Goal: Information Seeking & Learning: Learn about a topic

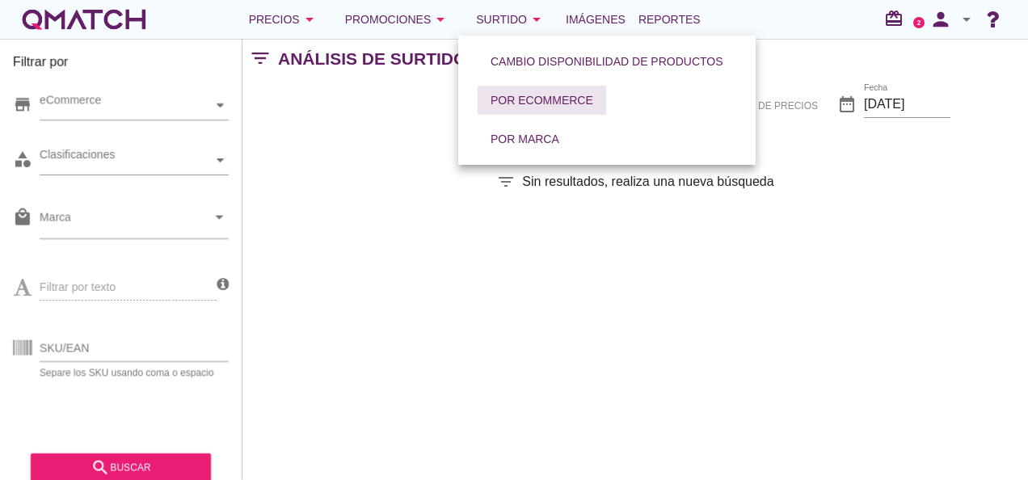
click at [503, 91] on button "Por eCommerce" at bounding box center [542, 100] width 129 height 29
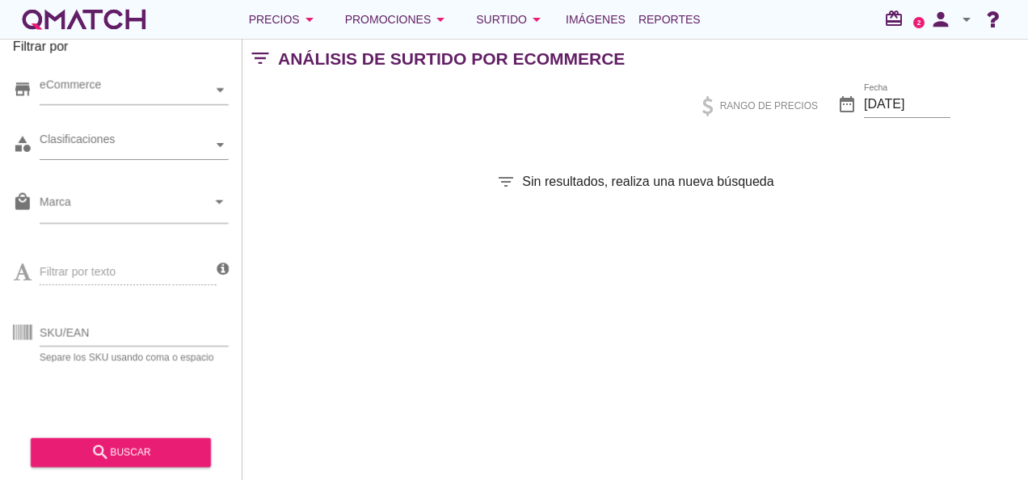
scroll to position [19, 0]
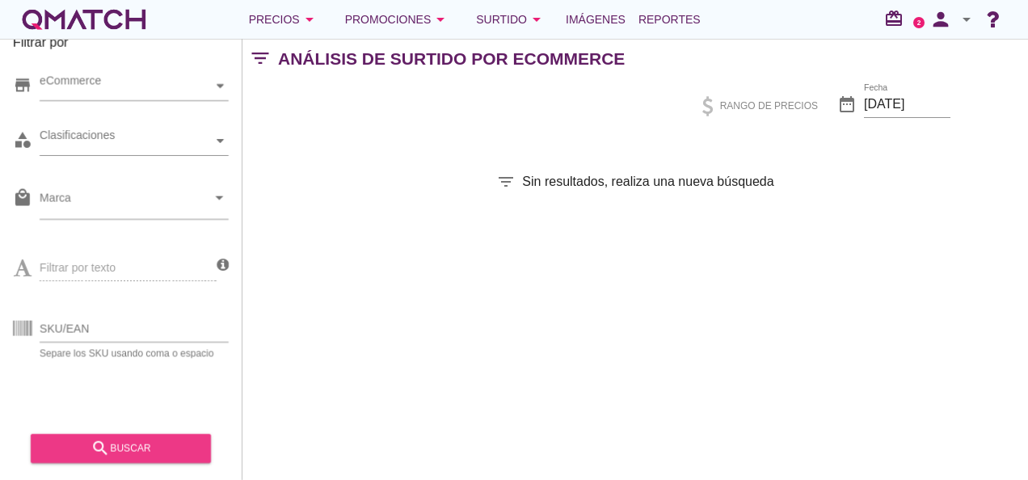
click at [139, 453] on div "search buscar" at bounding box center [121, 448] width 154 height 19
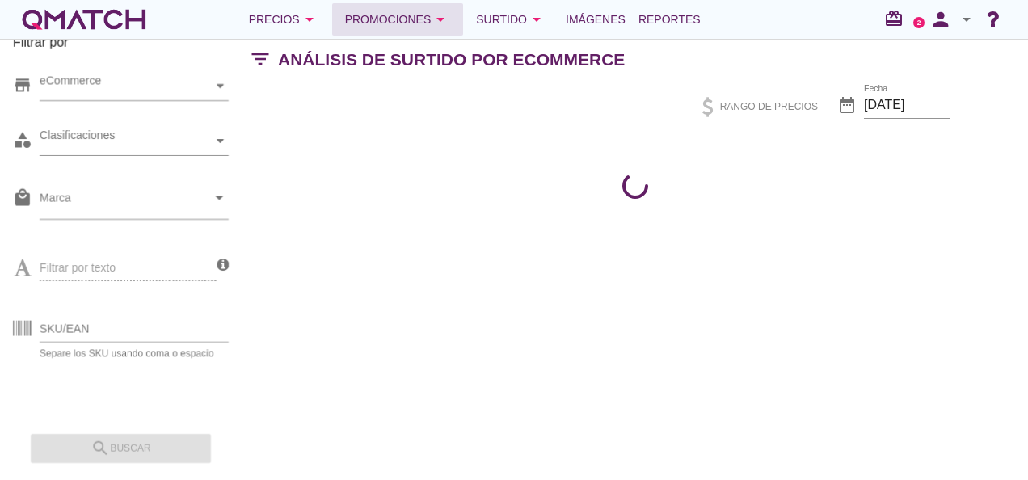
click at [369, 21] on div "Promociones arrow_drop_down" at bounding box center [398, 19] width 106 height 19
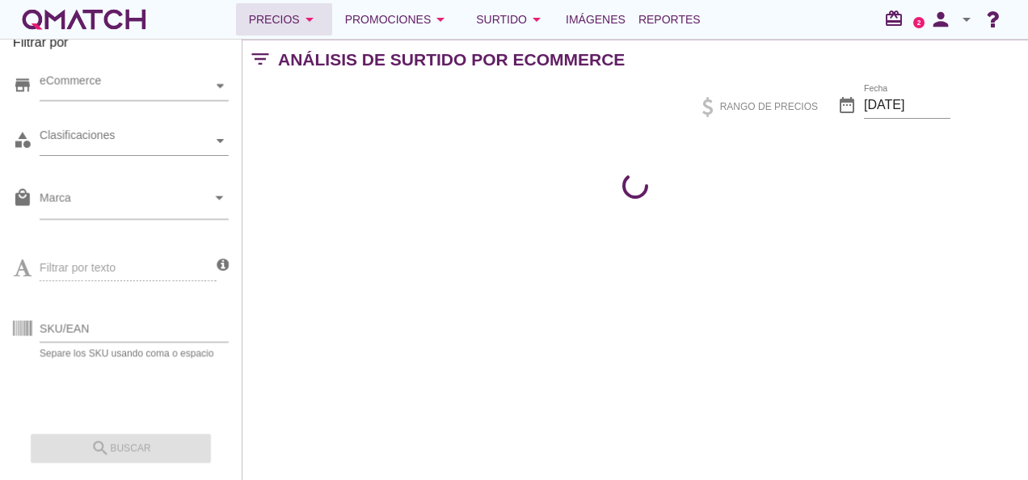
click at [303, 15] on icon "arrow_drop_down" at bounding box center [309, 19] width 19 height 19
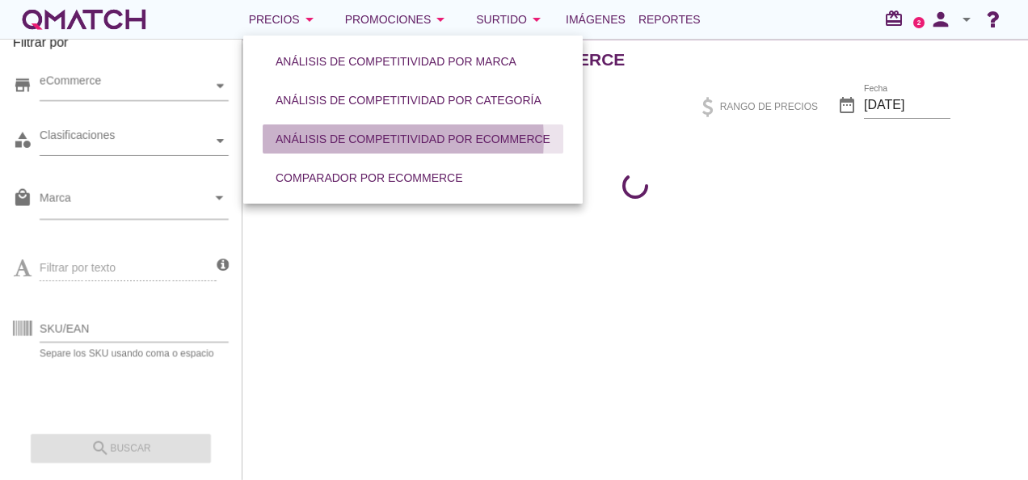
click at [339, 141] on div "Análisis de competitividad por eCommerce" at bounding box center [413, 139] width 275 height 17
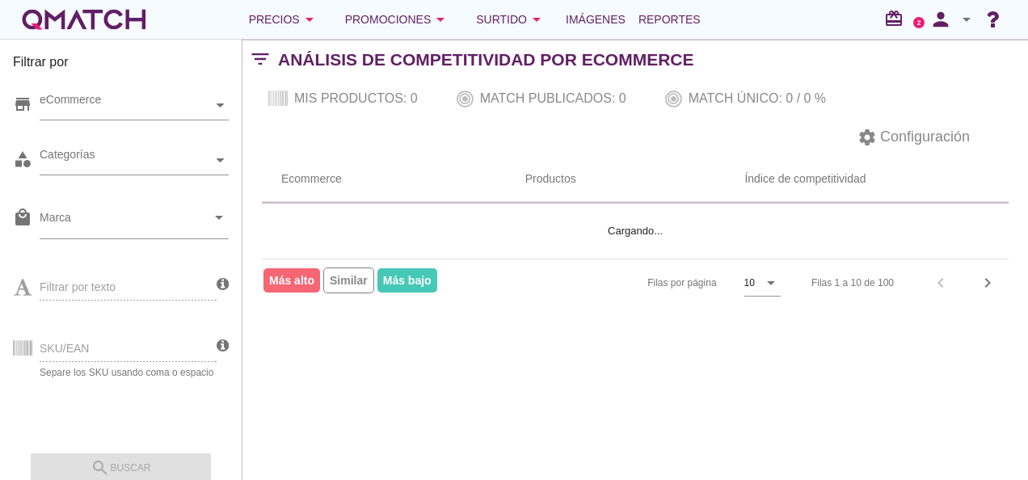
click at [93, 348] on div "SKU/EAN Separe los SKU usando coma o espacio" at bounding box center [115, 346] width 204 height 61
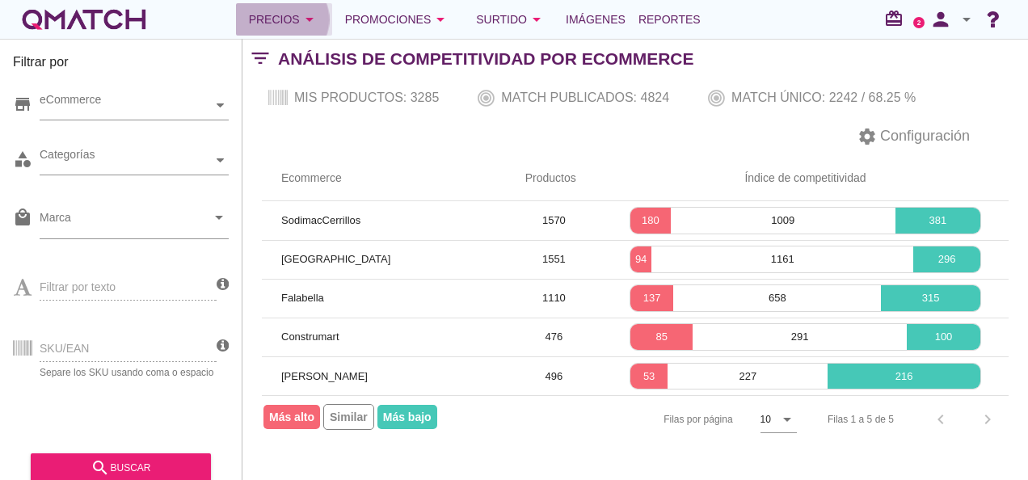
click at [289, 26] on div "Precios arrow_drop_down" at bounding box center [284, 19] width 70 height 19
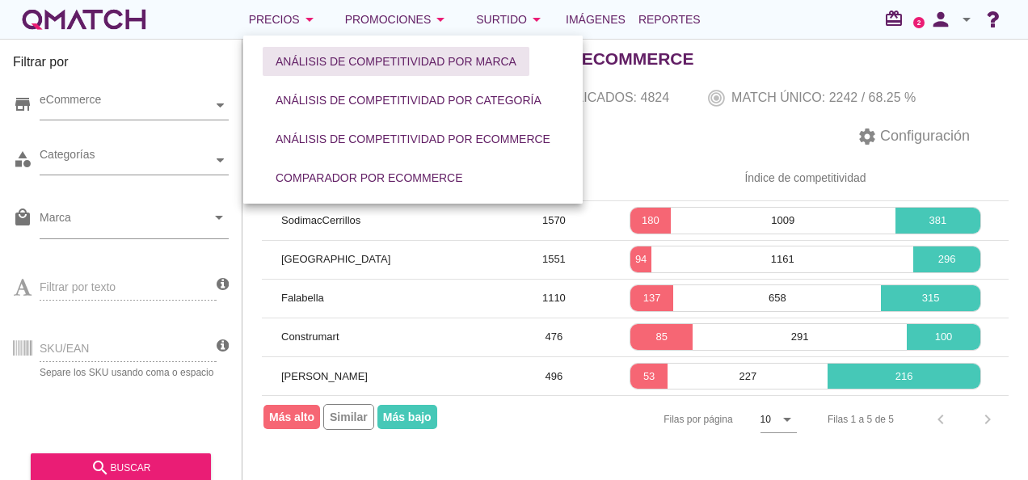
click at [300, 69] on div "Análisis de competitividad por marca" at bounding box center [396, 61] width 241 height 17
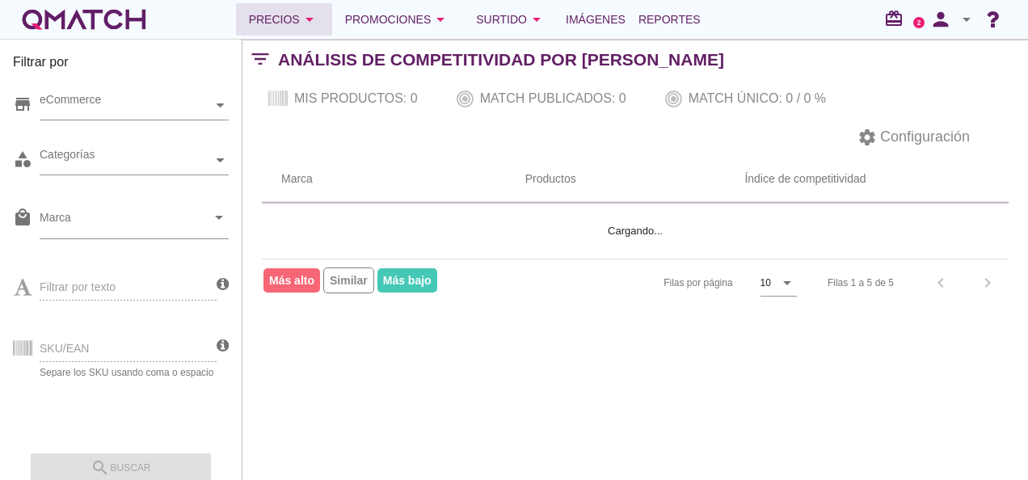
click at [282, 26] on div "Precios arrow_drop_down" at bounding box center [284, 19] width 70 height 19
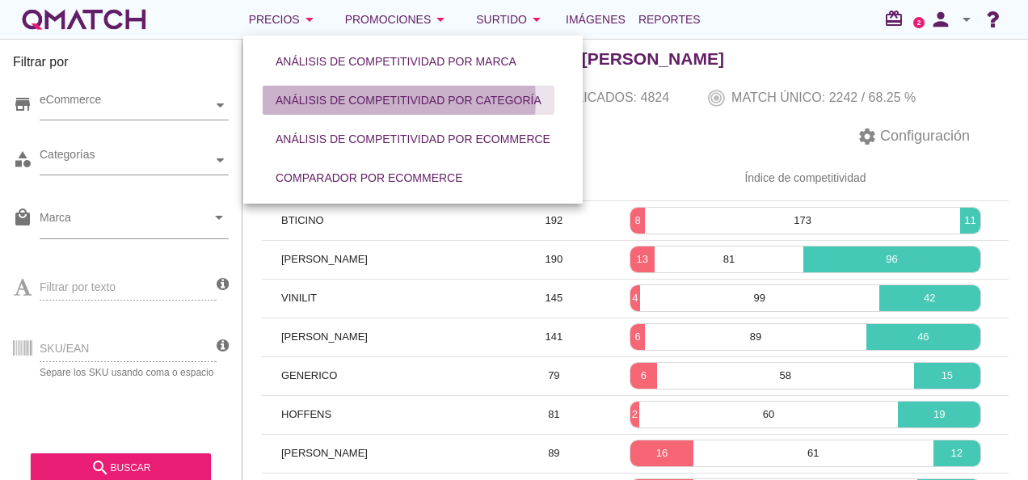
click at [299, 99] on div "Análisis de competitividad por categoría" at bounding box center [409, 100] width 266 height 17
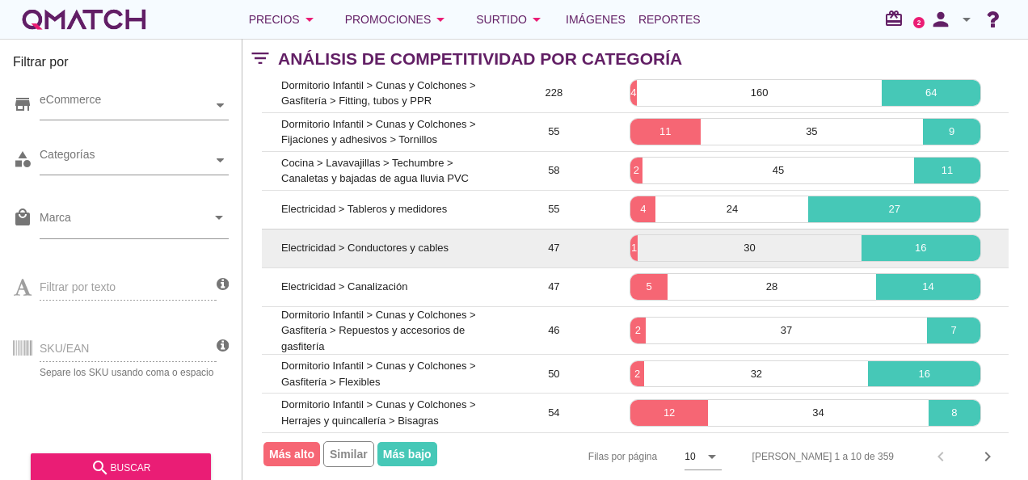
scroll to position [178, 0]
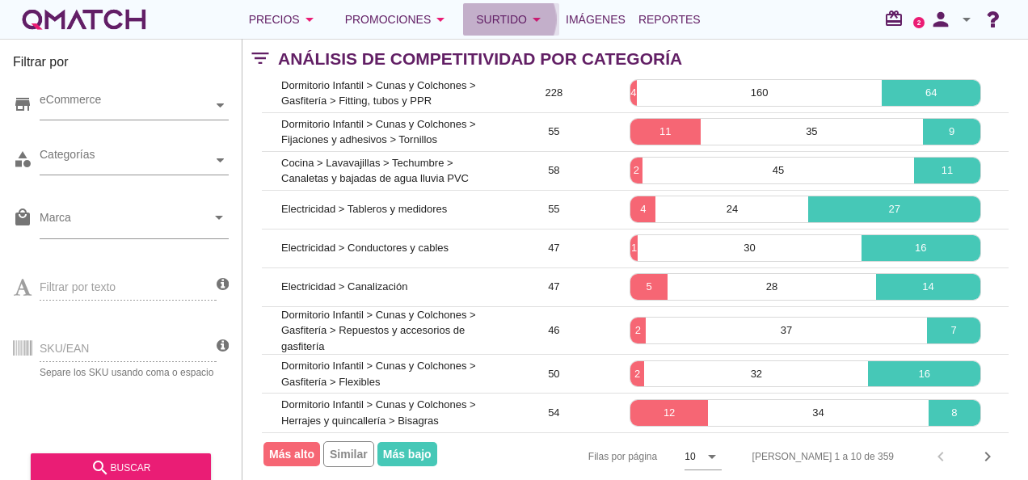
click at [503, 23] on div "Surtido arrow_drop_down" at bounding box center [511, 19] width 70 height 19
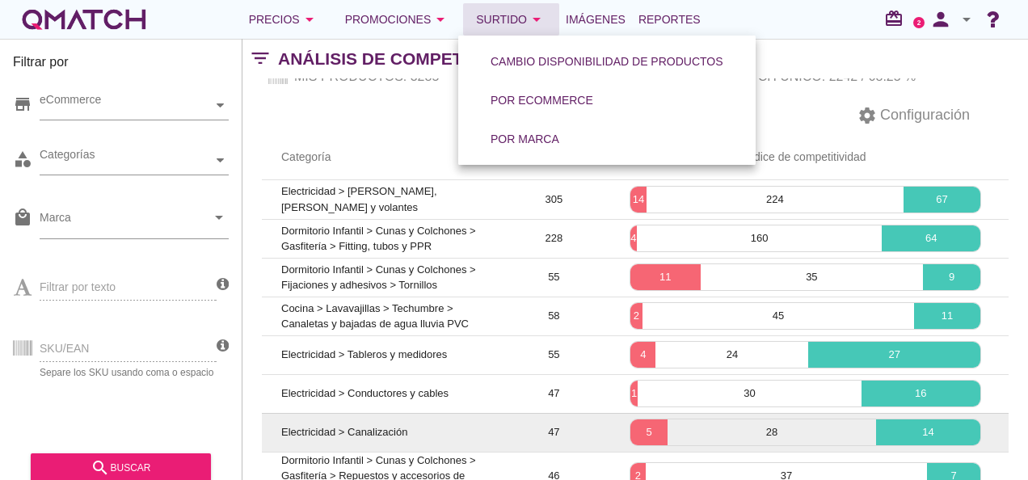
scroll to position [16, 0]
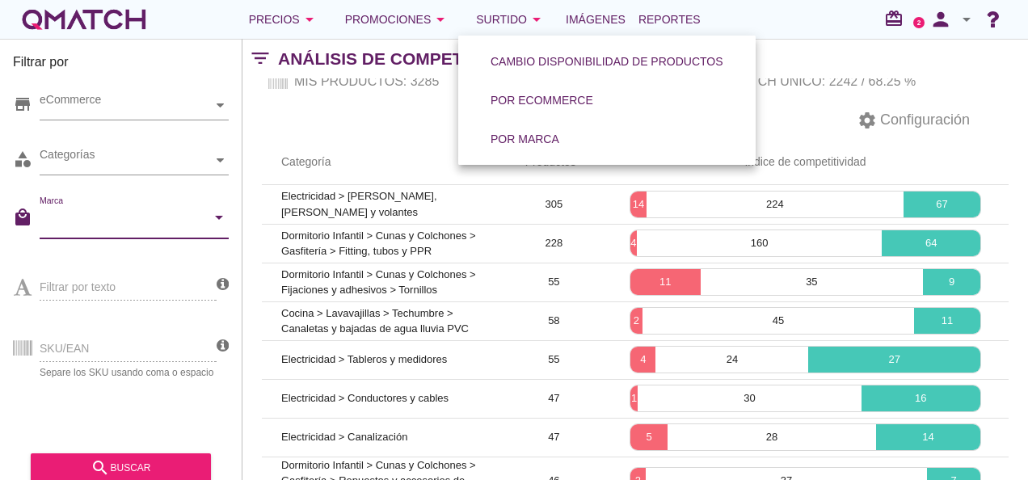
click at [61, 221] on input "Marca" at bounding box center [123, 222] width 167 height 26
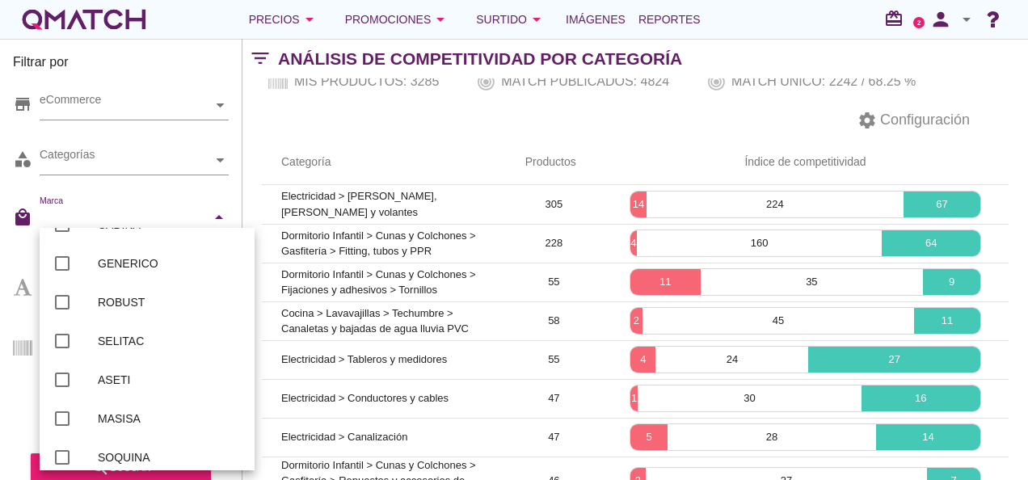
scroll to position [809, 0]
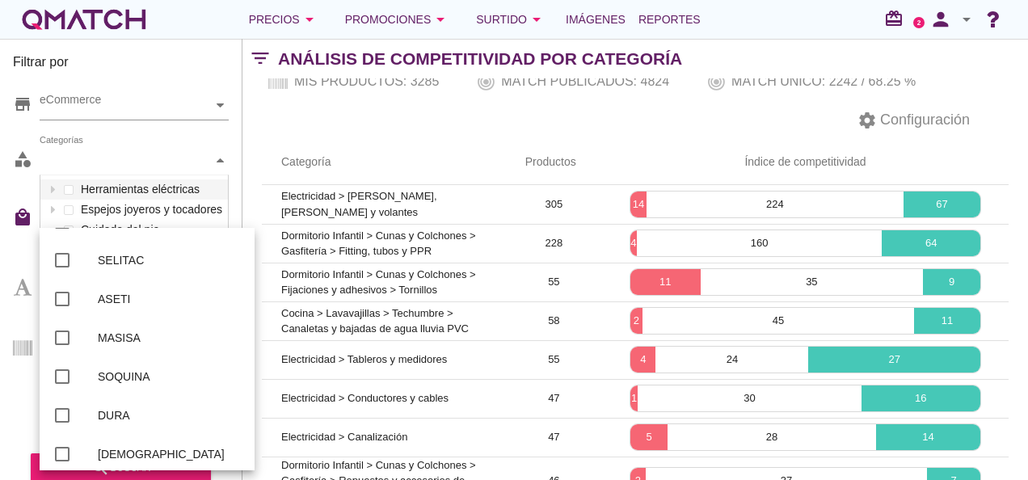
click at [144, 163] on div "Categorías" at bounding box center [126, 160] width 173 height 17
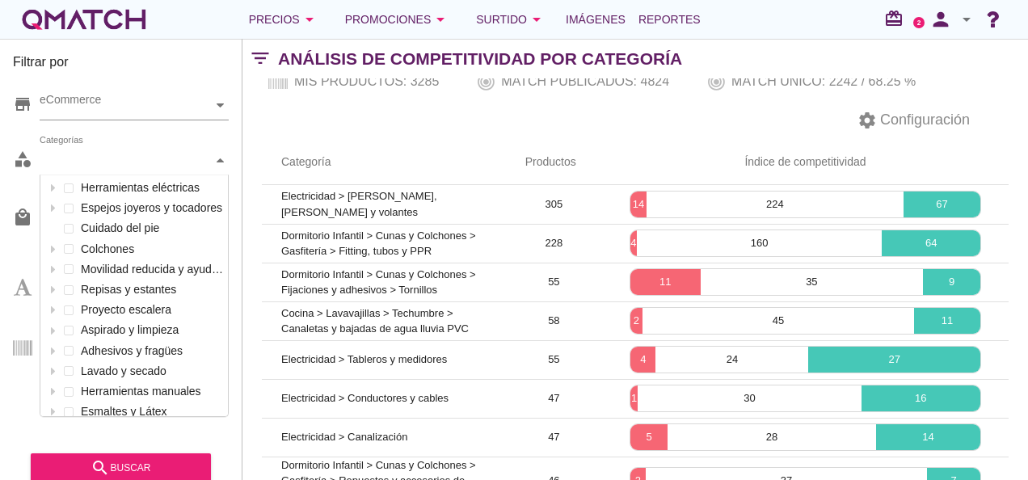
scroll to position [0, 0]
click at [120, 109] on div "eCommerce" at bounding box center [126, 105] width 173 height 17
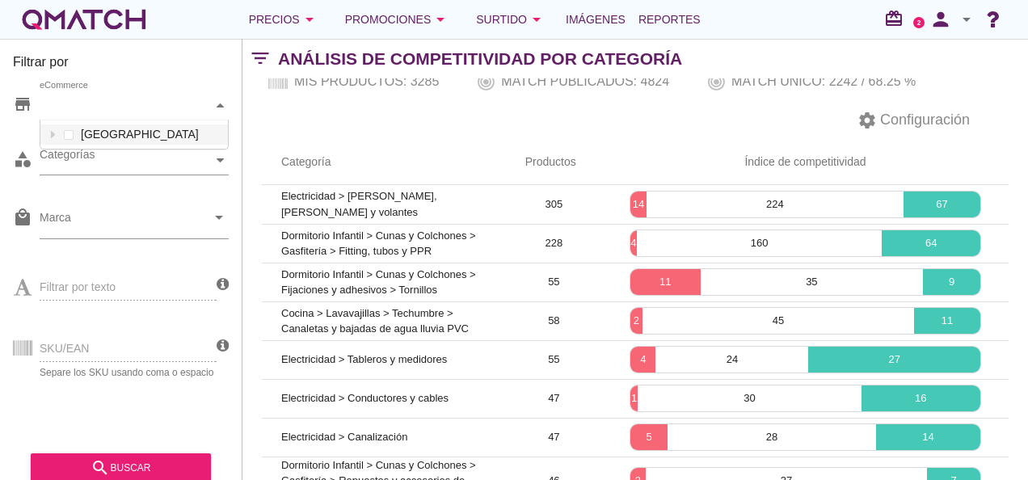
scroll to position [28, 188]
click at [108, 171] on div "Categorías" at bounding box center [126, 160] width 173 height 28
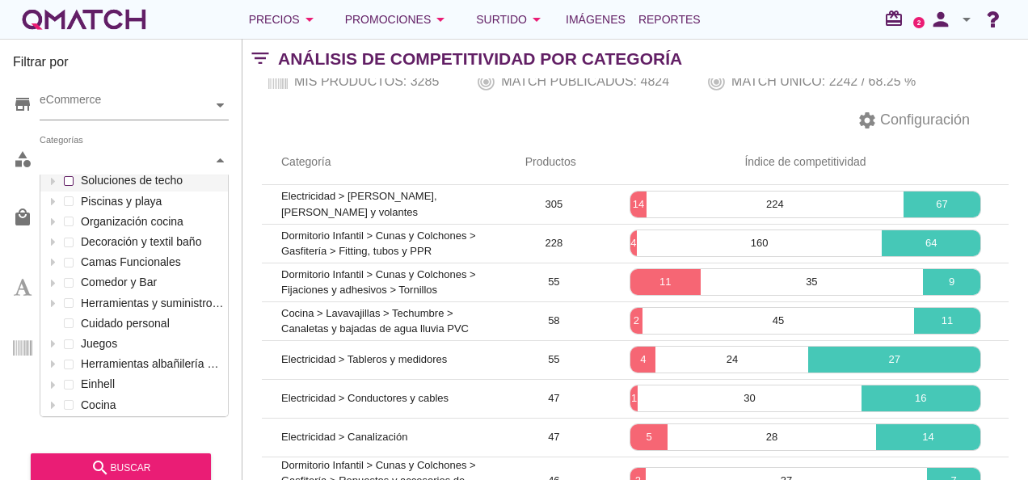
scroll to position [1536, 0]
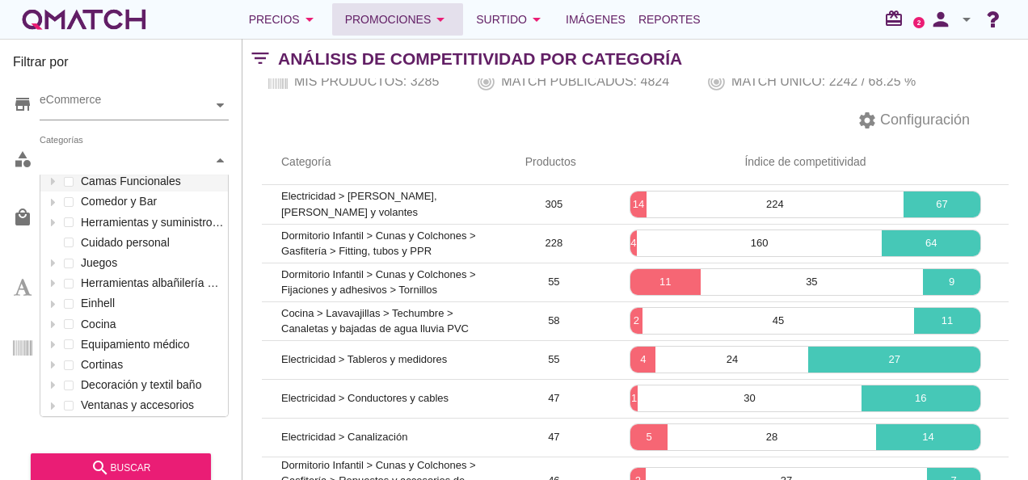
click at [378, 25] on div "Promociones arrow_drop_down" at bounding box center [398, 19] width 106 height 19
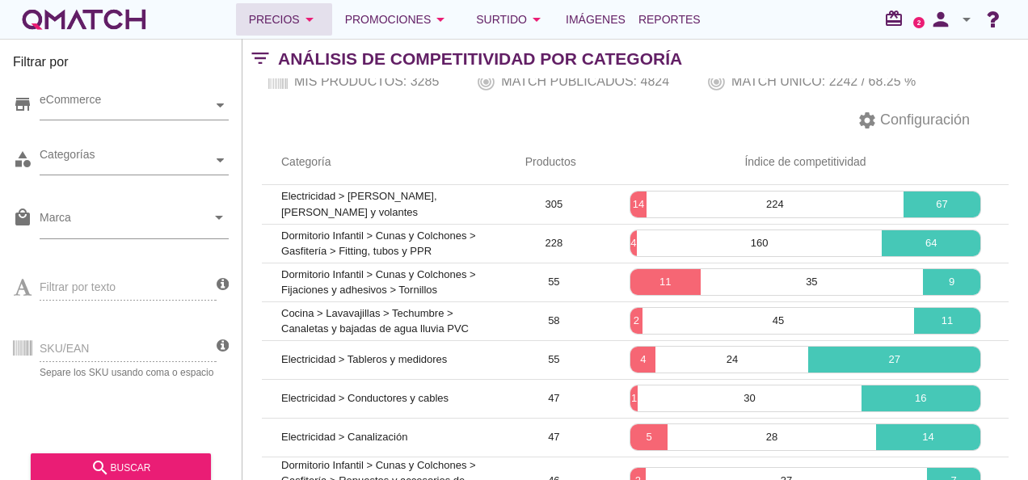
click at [298, 13] on div "Precios arrow_drop_down" at bounding box center [284, 19] width 70 height 19
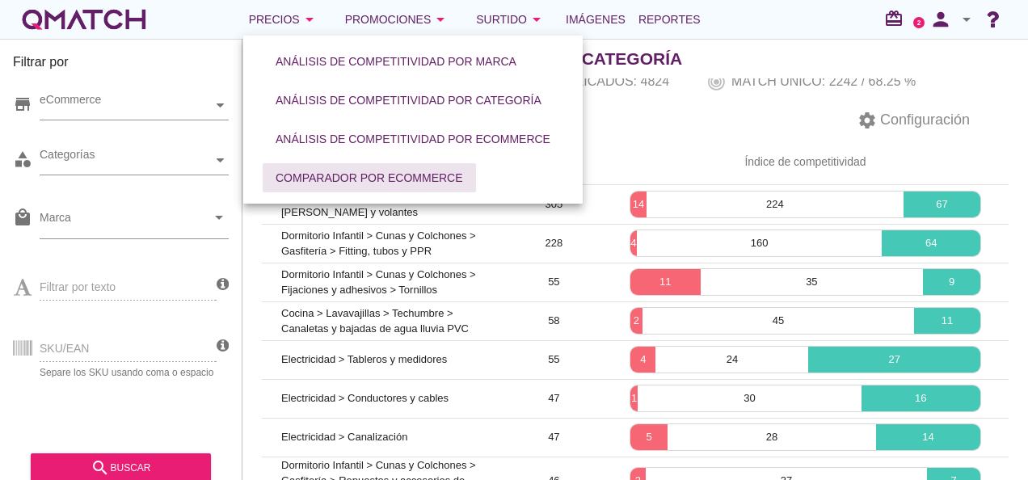
click at [314, 178] on div "Comparador por eCommerce" at bounding box center [370, 178] width 188 height 17
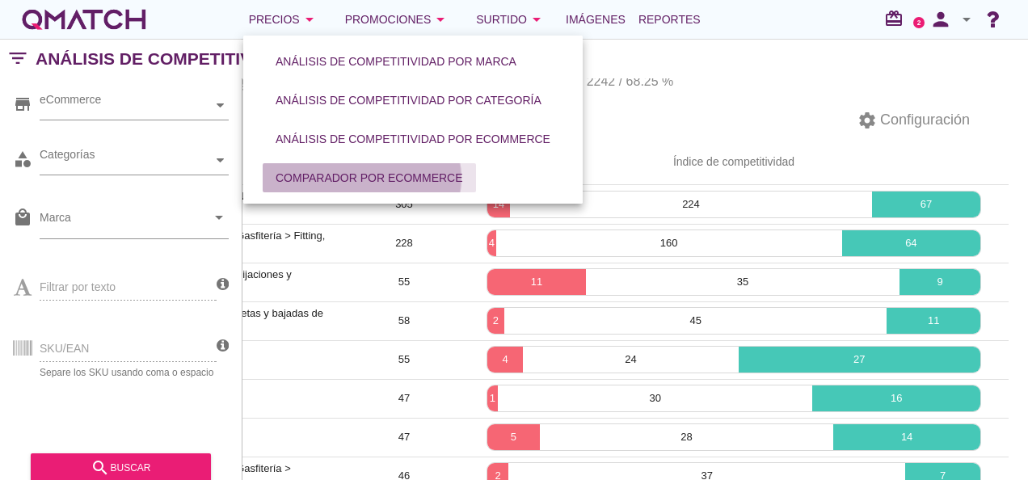
click at [314, 178] on div "Comparador por eCommerce" at bounding box center [370, 178] width 188 height 17
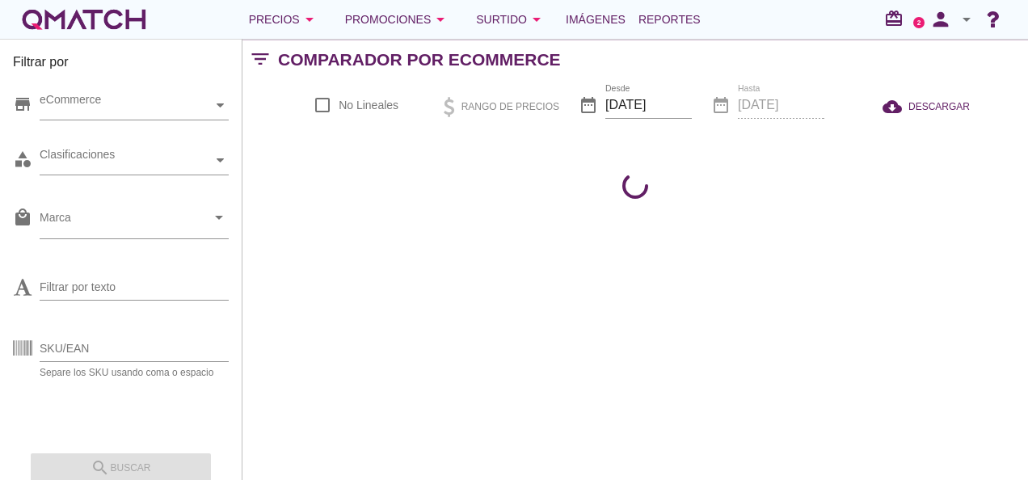
checkbox input "false"
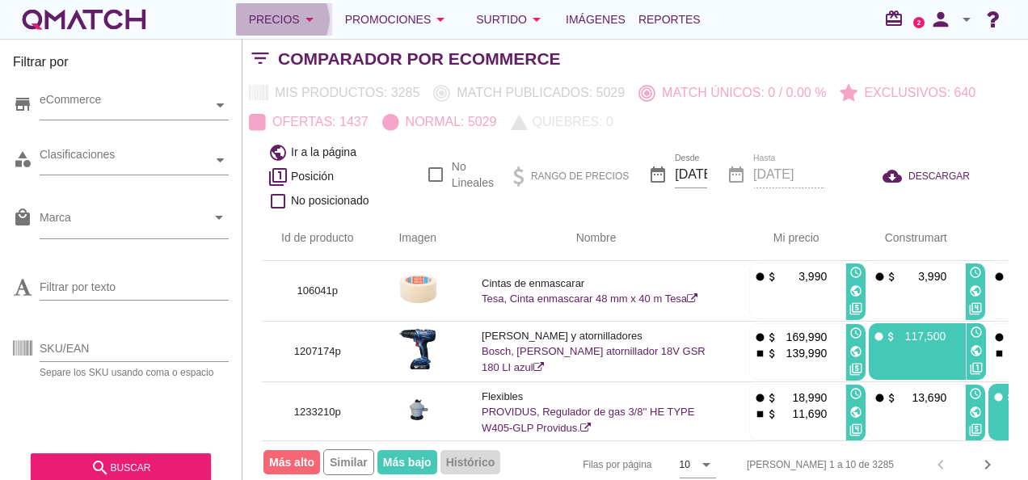
click at [270, 12] on div "Precios arrow_drop_down" at bounding box center [284, 19] width 70 height 19
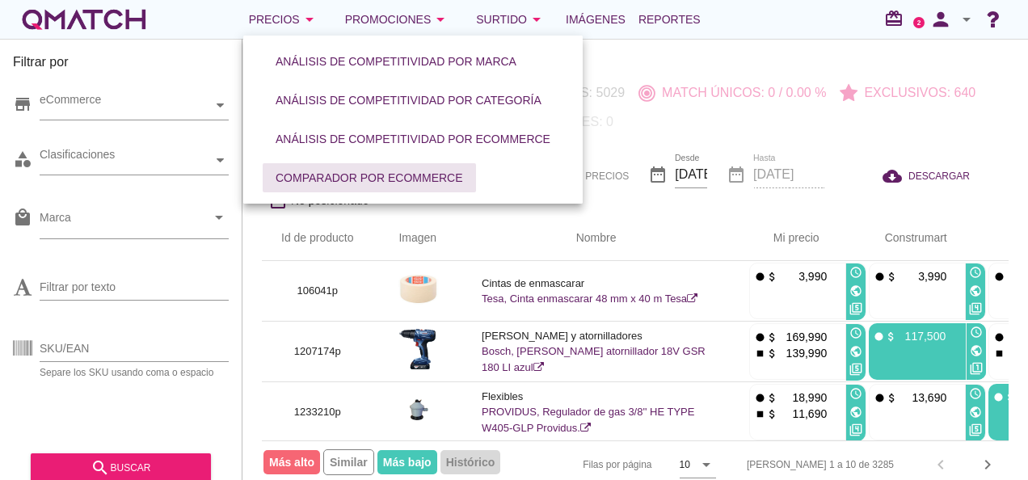
click at [328, 184] on div "Comparador por eCommerce" at bounding box center [370, 178] width 188 height 17
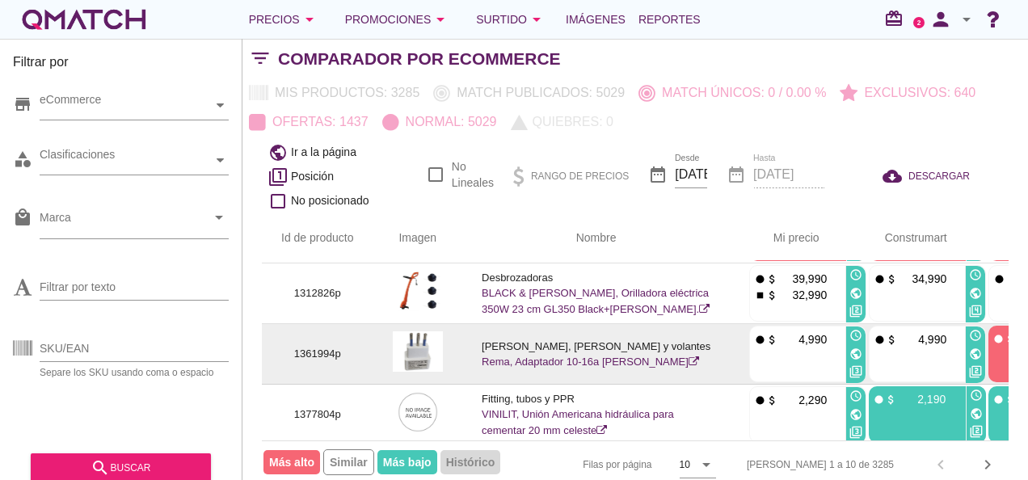
scroll to position [332, 0]
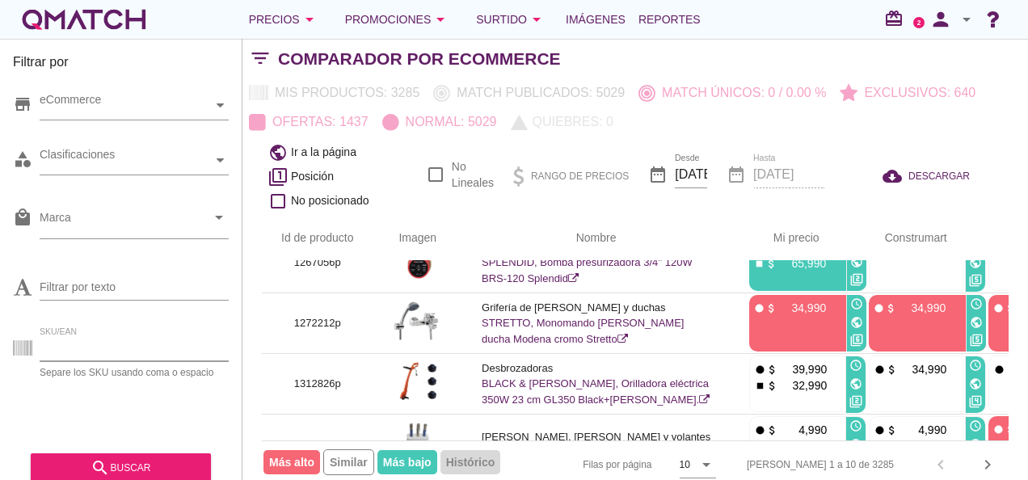
click at [61, 350] on input "SKU/EAN" at bounding box center [134, 349] width 189 height 26
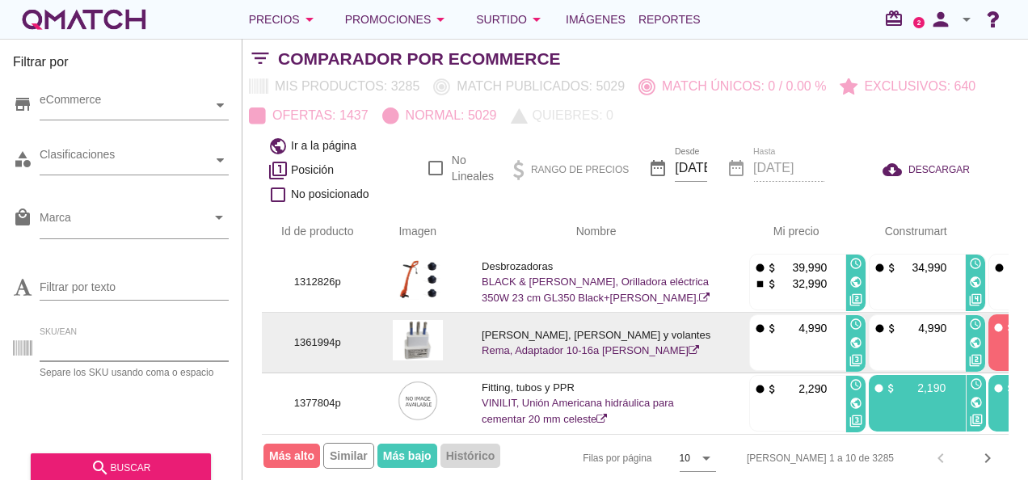
scroll to position [0, 0]
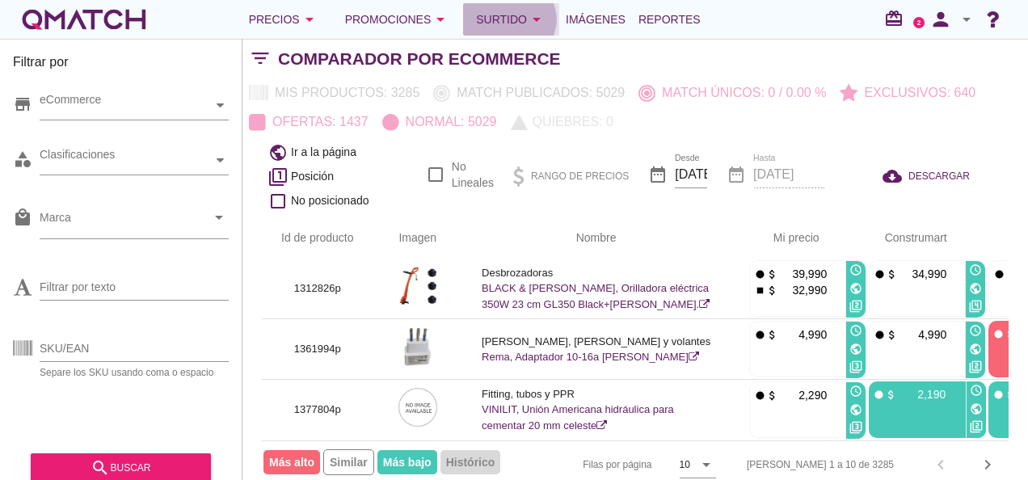
click at [492, 29] on button "Surtido arrow_drop_down" at bounding box center [511, 19] width 96 height 32
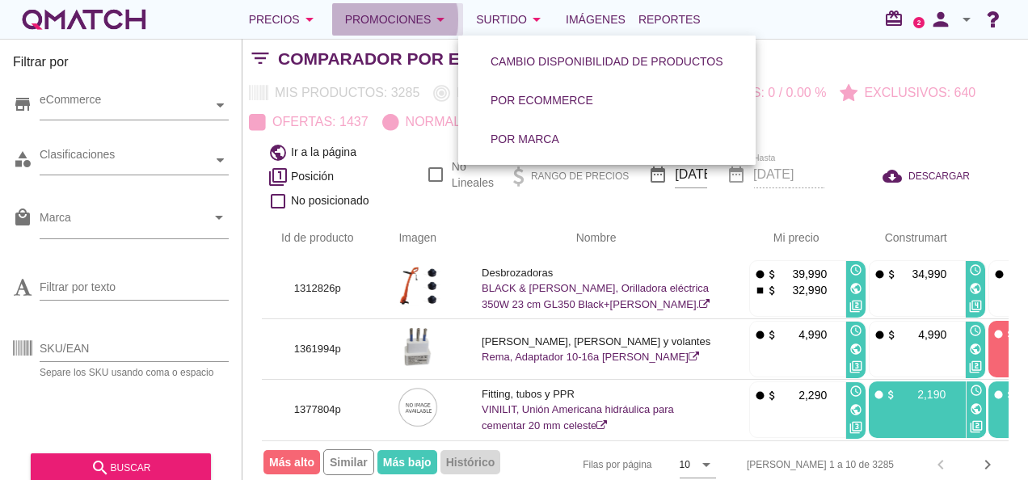
click at [421, 18] on div "Promociones arrow_drop_down" at bounding box center [398, 19] width 106 height 19
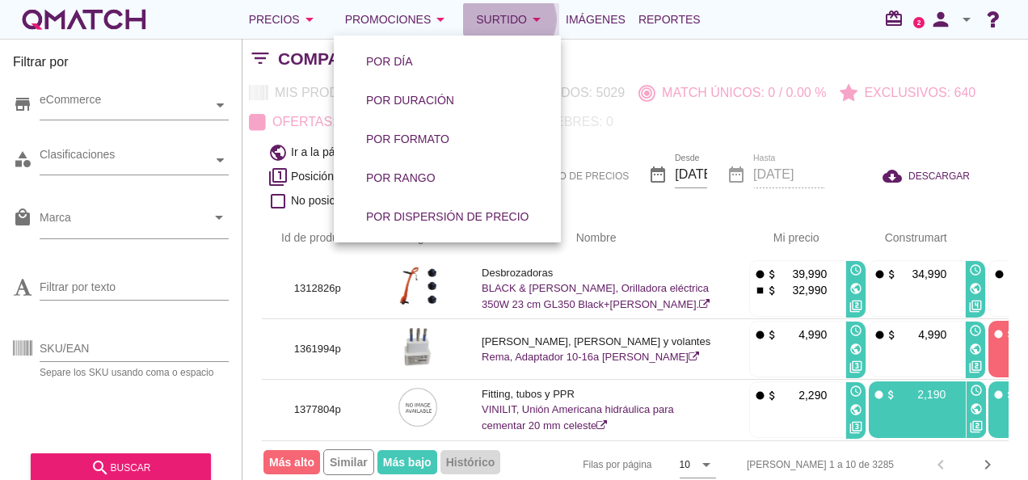
click at [501, 15] on div "Surtido arrow_drop_down" at bounding box center [511, 19] width 70 height 19
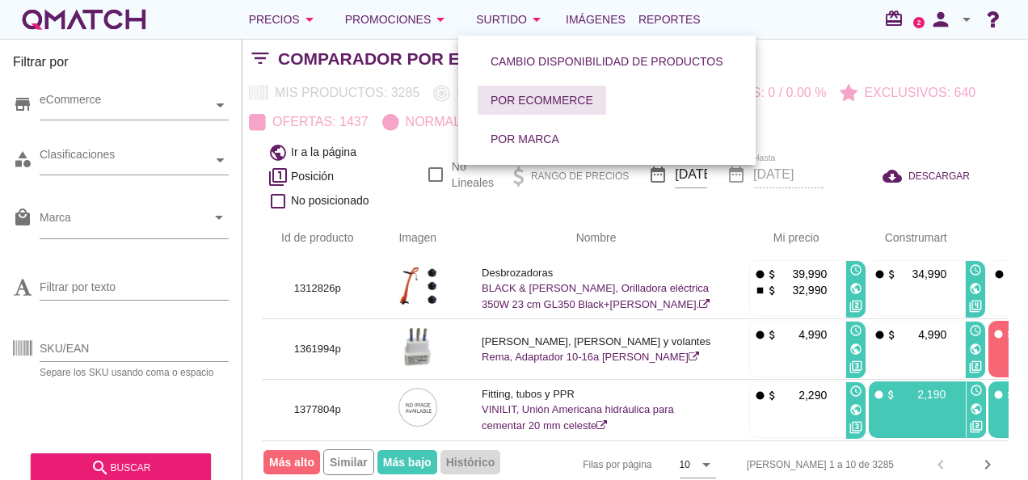
click at [514, 99] on div "Por eCommerce" at bounding box center [542, 100] width 103 height 17
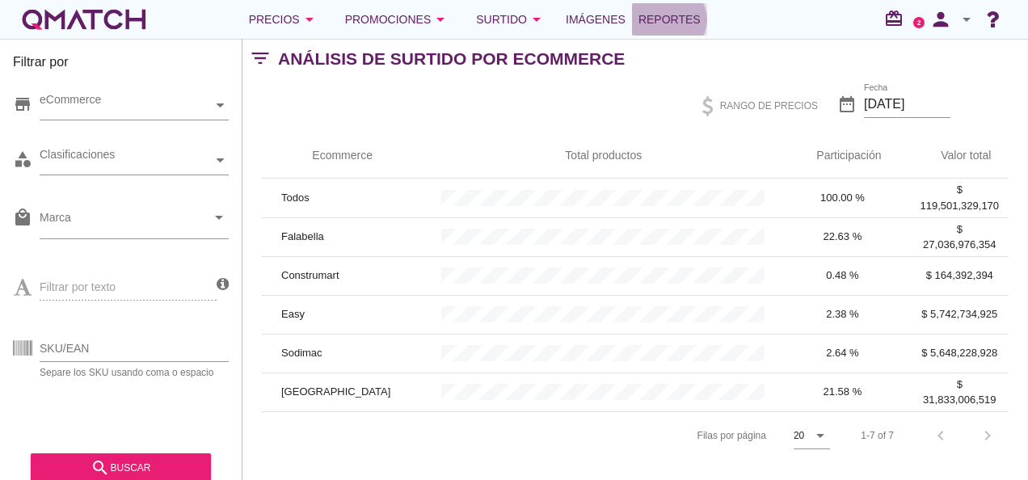
click at [639, 24] on span "Reportes" at bounding box center [670, 19] width 62 height 19
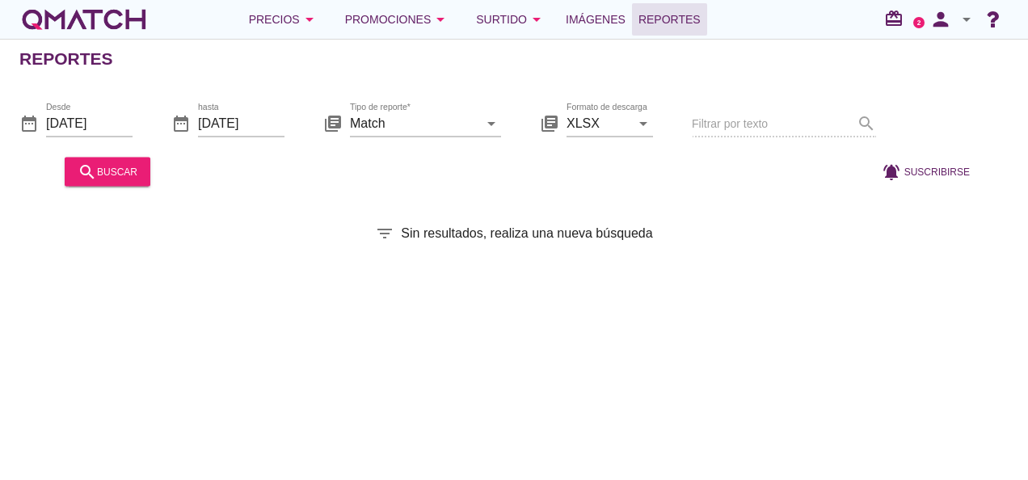
click at [639, 26] on span "Reportes" at bounding box center [670, 19] width 62 height 19
click at [396, 121] on input "Match" at bounding box center [414, 123] width 129 height 26
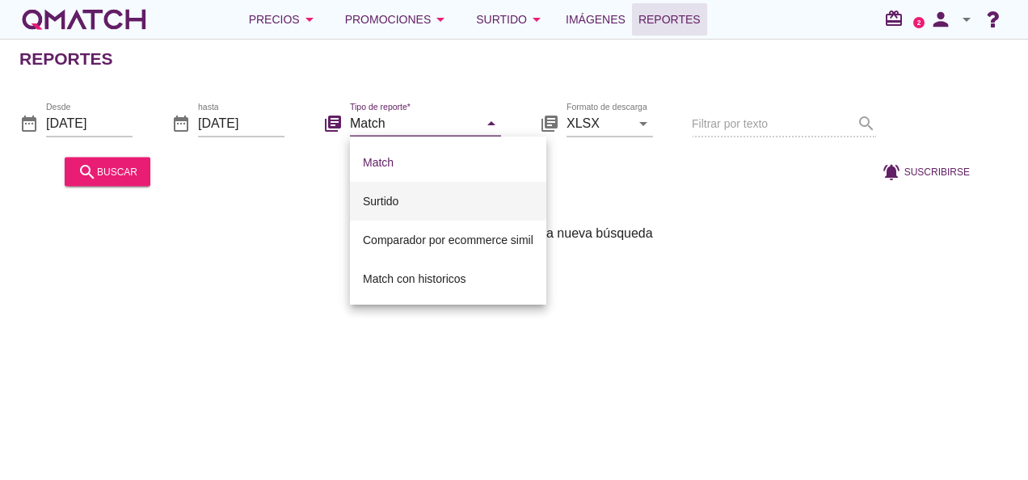
click at [386, 197] on div "Surtido" at bounding box center [448, 201] width 171 height 19
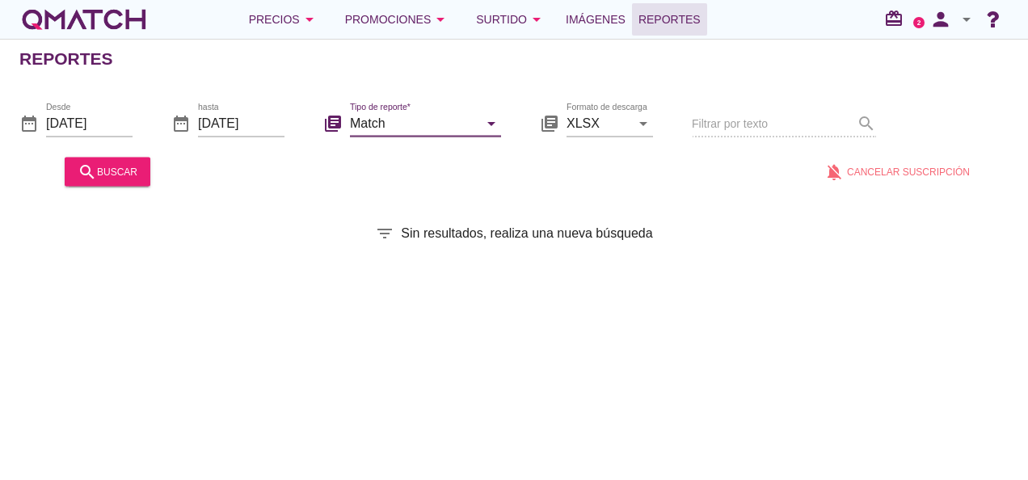
type input "Surtido"
